Goal: Information Seeking & Learning: Learn about a topic

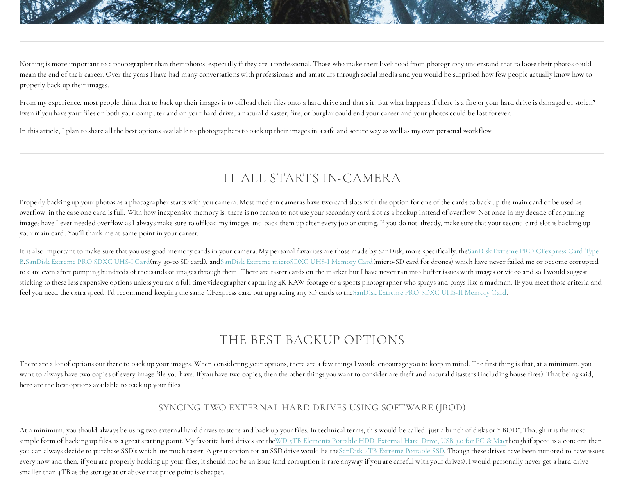
scroll to position [482, 0]
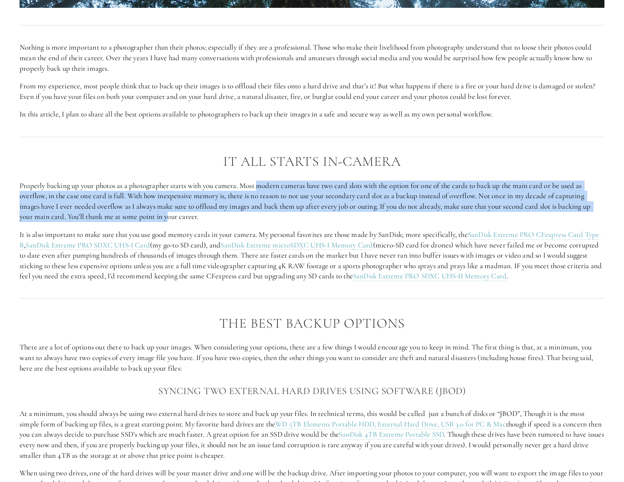
drag, startPoint x: 261, startPoint y: 186, endPoint x: 171, endPoint y: 216, distance: 94.8
click at [171, 216] on p "Properly backing up your photos as a photographer starts with you camera. Most …" at bounding box center [312, 201] width 585 height 41
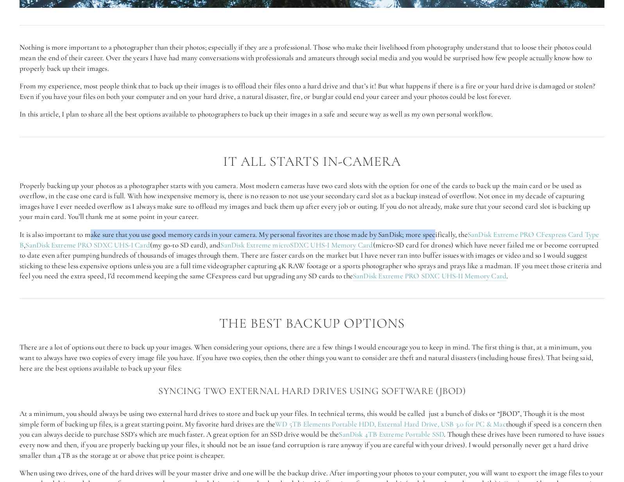
drag, startPoint x: 92, startPoint y: 234, endPoint x: 441, endPoint y: 233, distance: 348.6
click at [441, 233] on p "It is also important to make sure that you use good memory cards in your camera…" at bounding box center [312, 255] width 585 height 52
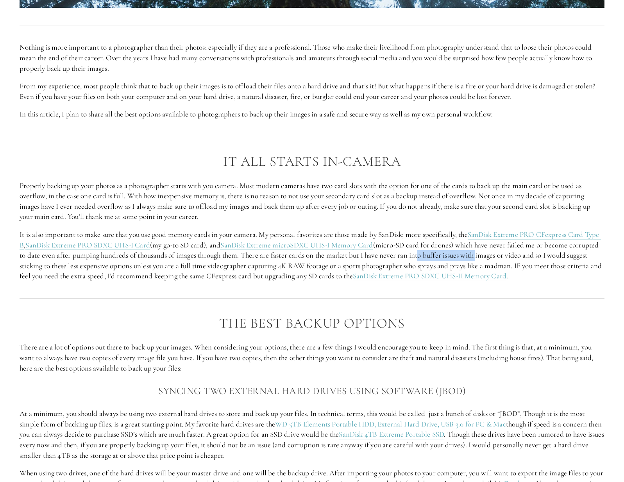
drag, startPoint x: 441, startPoint y: 233, endPoint x: 512, endPoint y: 252, distance: 73.4
click at [512, 252] on p "It is also important to make sure that you use good memory cards in your camera…" at bounding box center [312, 255] width 585 height 52
drag, startPoint x: 512, startPoint y: 252, endPoint x: 558, endPoint y: 254, distance: 46.6
click at [558, 254] on p "It is also important to make sure that you use good memory cards in your camera…" at bounding box center [312, 255] width 585 height 52
drag, startPoint x: 291, startPoint y: 268, endPoint x: 329, endPoint y: 267, distance: 37.9
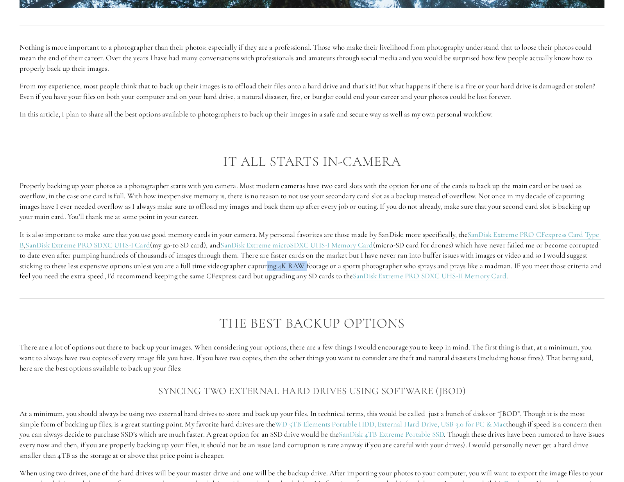
click at [329, 267] on p "It is also important to make sure that you use good memory cards in your camera…" at bounding box center [312, 255] width 585 height 52
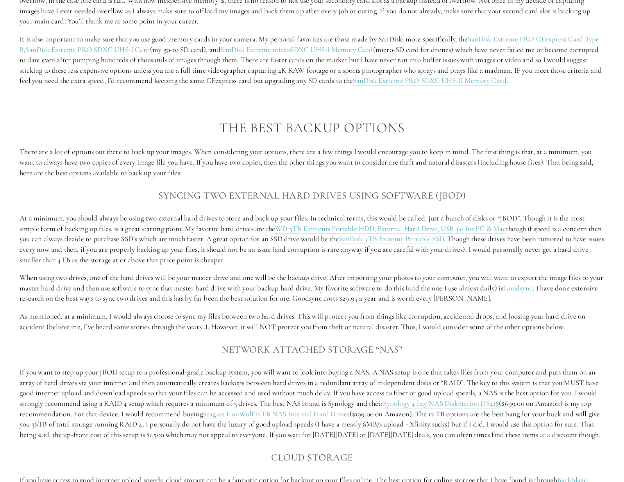
scroll to position [717, 0]
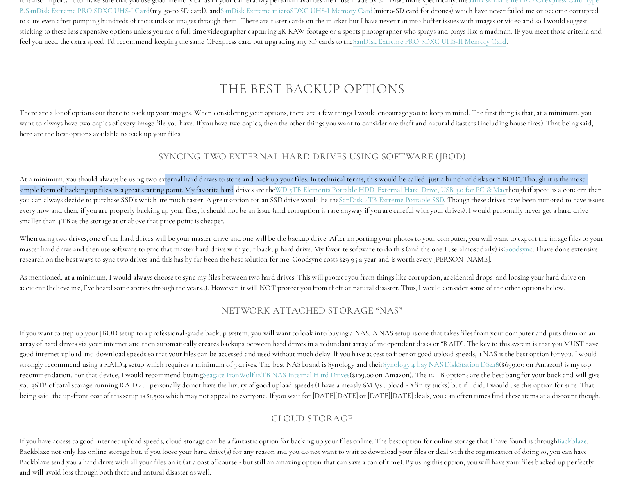
drag, startPoint x: 167, startPoint y: 179, endPoint x: 237, endPoint y: 186, distance: 70.3
click at [237, 186] on p "At a minimum, you should always be using two external hard drives to store and …" at bounding box center [312, 200] width 585 height 52
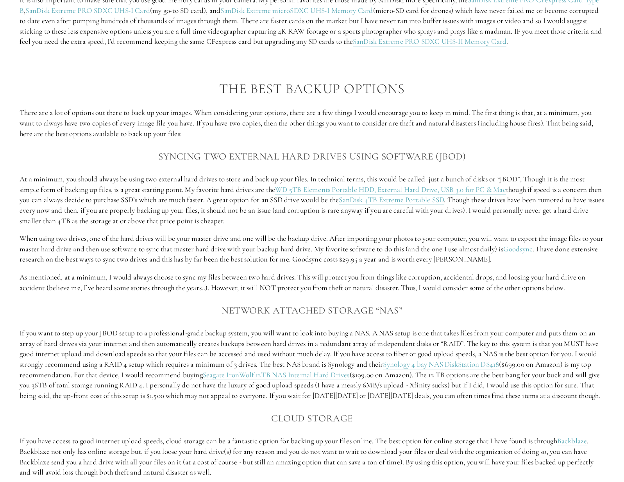
click at [216, 267] on div "The Best Backup Options There are a lot of options out there to back up your im…" at bounding box center [312, 386] width 585 height 610
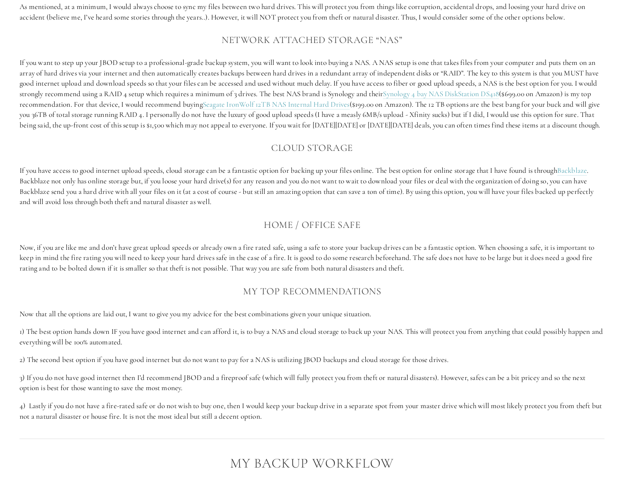
scroll to position [1029, 0]
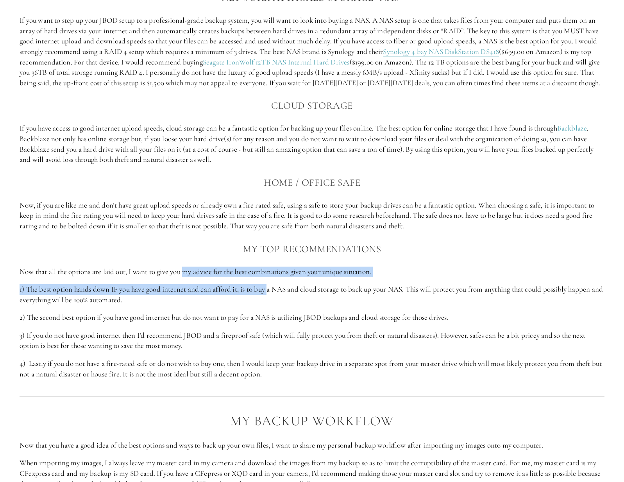
drag, startPoint x: 188, startPoint y: 283, endPoint x: 271, endPoint y: 288, distance: 83.0
click at [271, 288] on div "The Best Backup Options There are a lot of options out there to back up your im…" at bounding box center [312, 74] width 585 height 610
drag, startPoint x: 271, startPoint y: 288, endPoint x: 261, endPoint y: 300, distance: 15.3
click at [261, 300] on p "1) The best option hands down IF you have good internet and can afford it, is t…" at bounding box center [312, 294] width 585 height 21
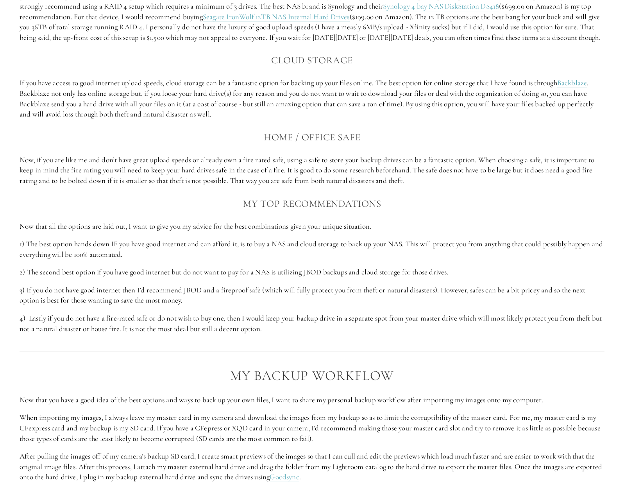
scroll to position [1108, 0]
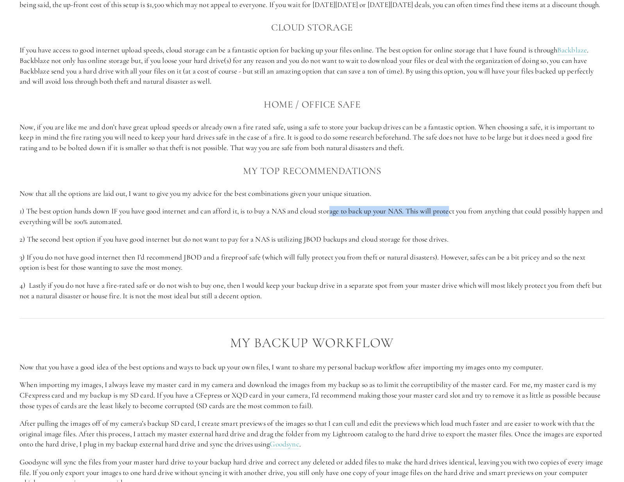
drag, startPoint x: 334, startPoint y: 222, endPoint x: 456, endPoint y: 220, distance: 121.6
click at [456, 220] on p "1) The best option hands down IF you have good internet and can afford it, is t…" at bounding box center [312, 216] width 585 height 21
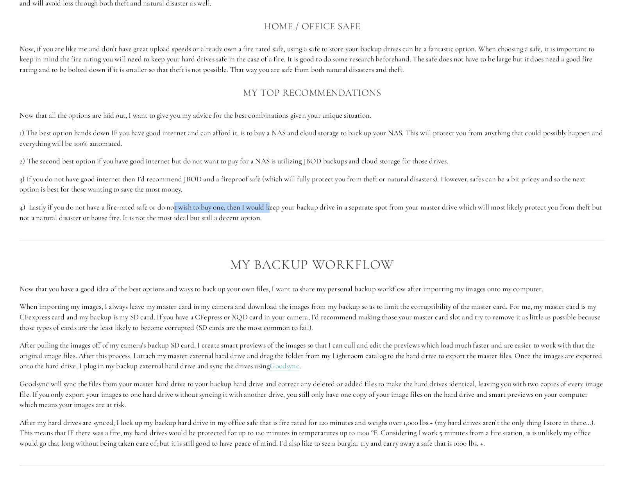
drag, startPoint x: 175, startPoint y: 219, endPoint x: 276, endPoint y: 217, distance: 100.5
click at [276, 217] on p "4) Lastly if you do not have a fire-rated safe or do not wish to buy one, then …" at bounding box center [312, 212] width 585 height 21
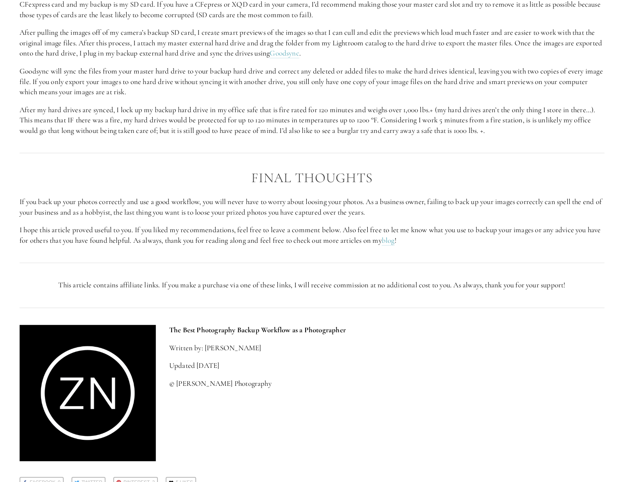
scroll to position [1616, 0]
